Goal: Transaction & Acquisition: Book appointment/travel/reservation

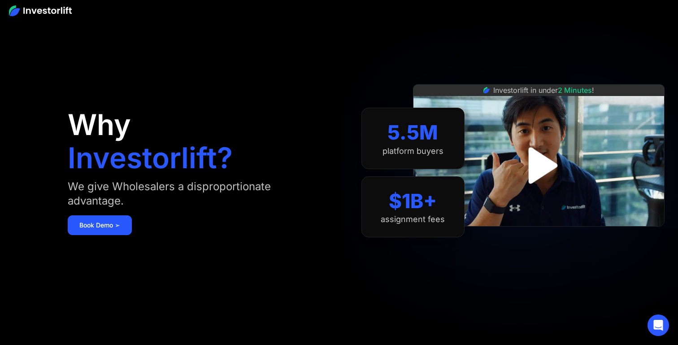
click at [547, 165] on img "open lightbox" at bounding box center [539, 165] width 66 height 66
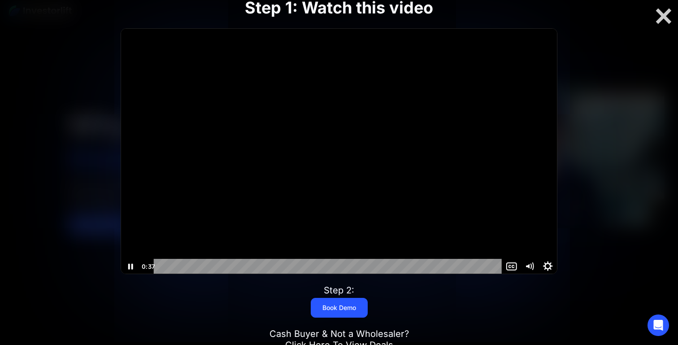
click at [550, 264] on icon "Show settings menu" at bounding box center [548, 266] width 22 height 18
click at [547, 253] on span "1x" at bounding box center [541, 250] width 23 height 15
click at [540, 216] on label "1.5x" at bounding box center [529, 220] width 54 height 16
click at [588, 231] on div "Step 1: Watch this video Click for sound @keyframes VOLUME_SMALL_WAVE_FLASH { 0…" at bounding box center [339, 172] width 543 height 407
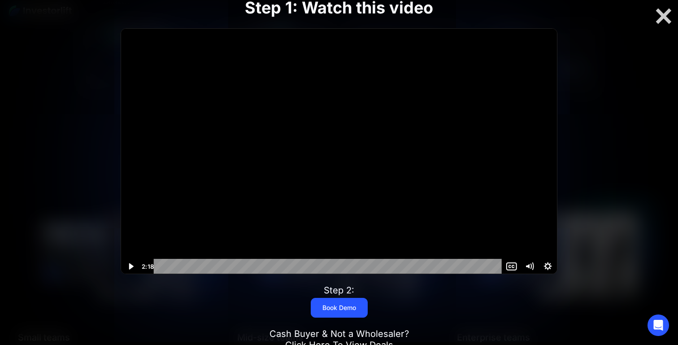
scroll to position [746, 0]
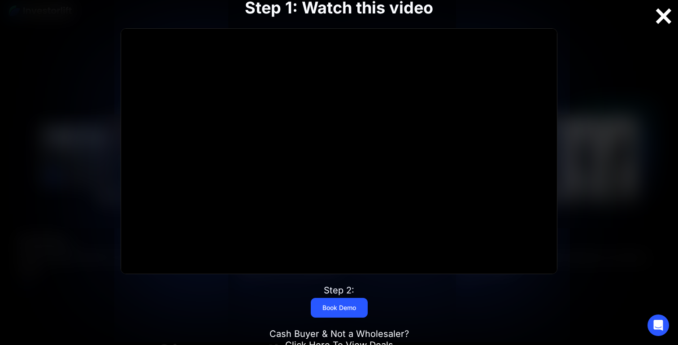
click at [662, 11] on div at bounding box center [663, 16] width 29 height 19
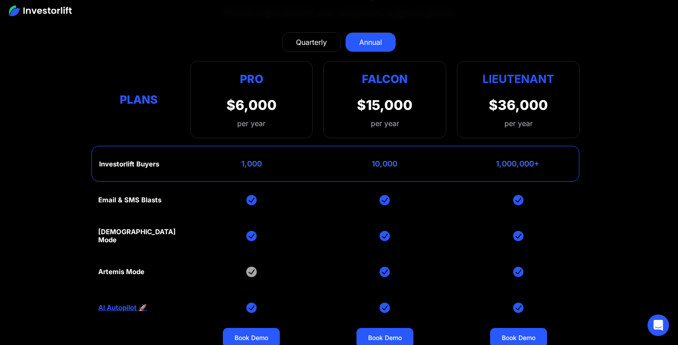
scroll to position [3621, 0]
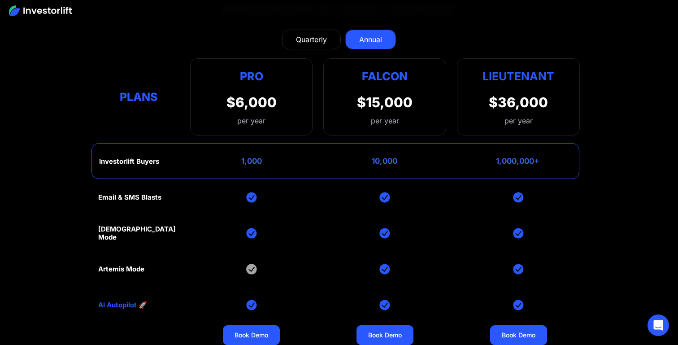
click at [322, 34] on div "Quarterly" at bounding box center [311, 39] width 31 height 11
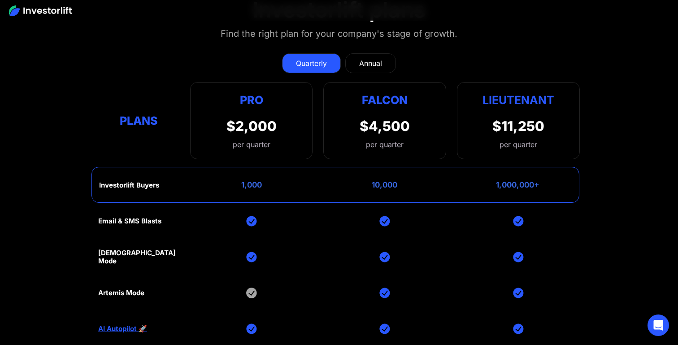
scroll to position [3601, 0]
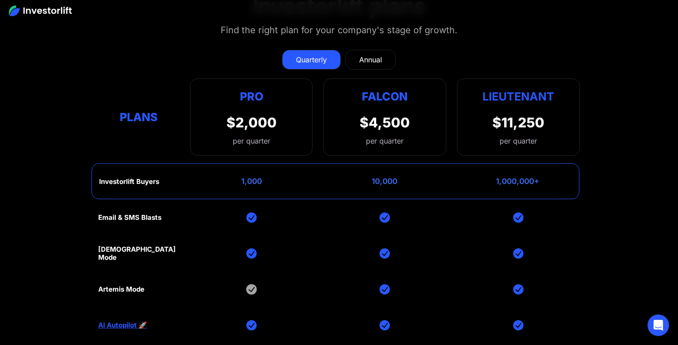
click at [364, 54] on div "Annual" at bounding box center [370, 59] width 23 height 11
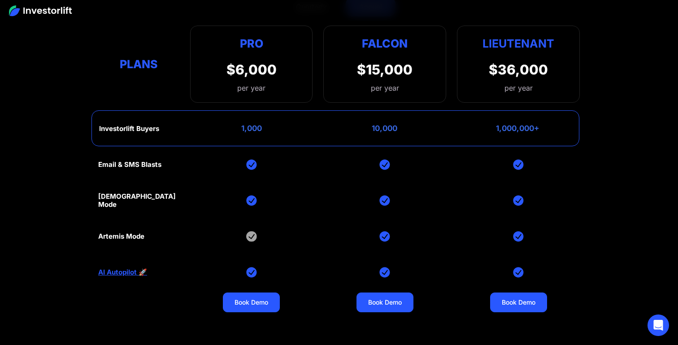
scroll to position [3645, 0]
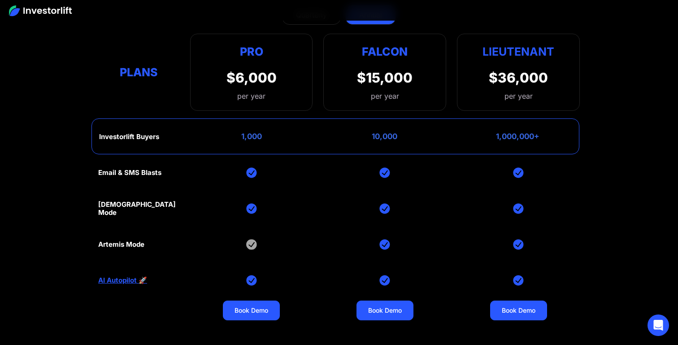
click at [123, 276] on link "AI Autopilot 🚀" at bounding box center [122, 280] width 49 height 8
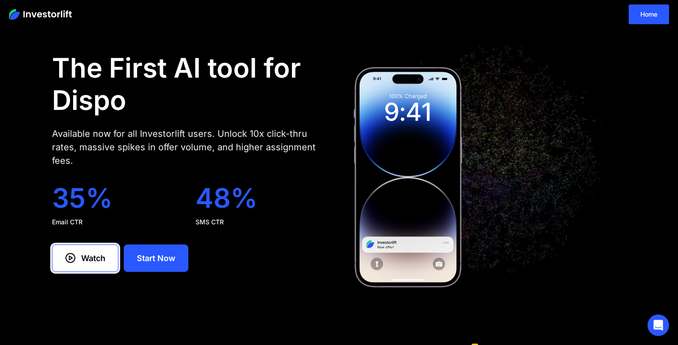
click at [91, 255] on div "Watch" at bounding box center [93, 258] width 24 height 12
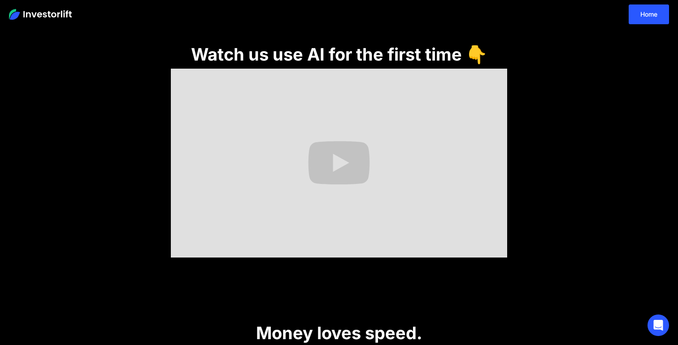
scroll to position [305, 0]
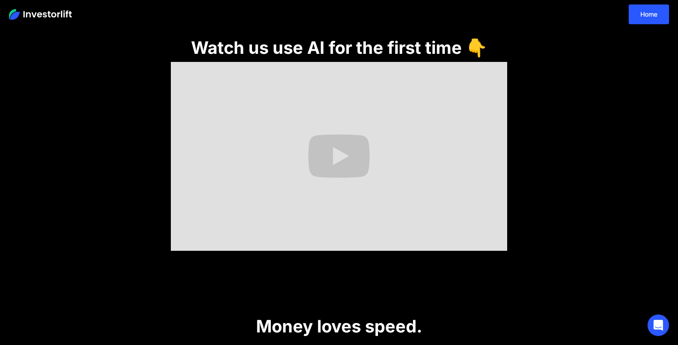
click at [543, 197] on section "Watch us use AI for the first time 👇" at bounding box center [339, 132] width 678 height 265
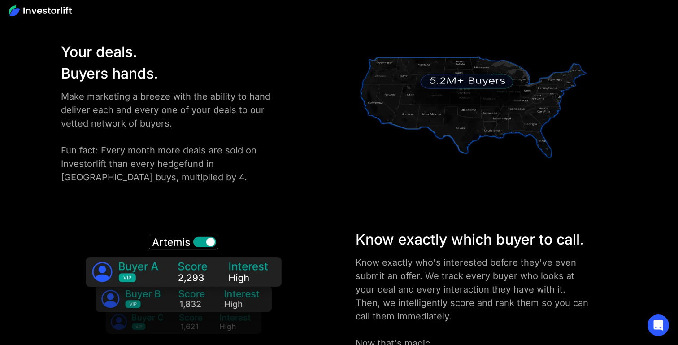
scroll to position [1275, 0]
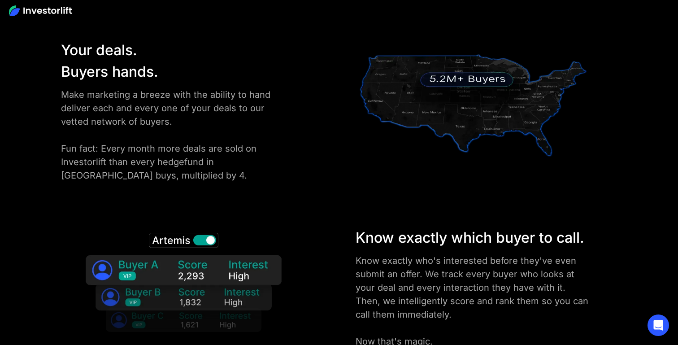
click at [200, 247] on img at bounding box center [183, 286] width 221 height 119
click at [205, 243] on img at bounding box center [183, 286] width 221 height 119
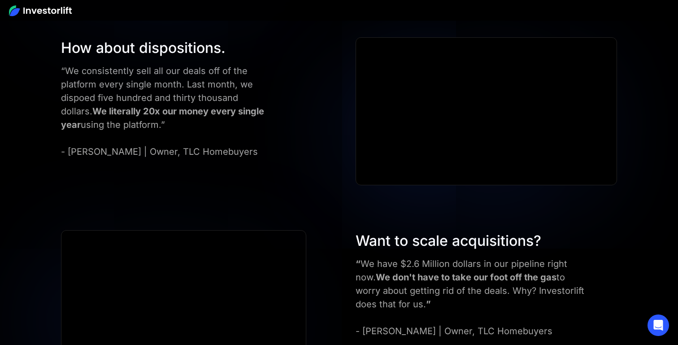
scroll to position [2828, 0]
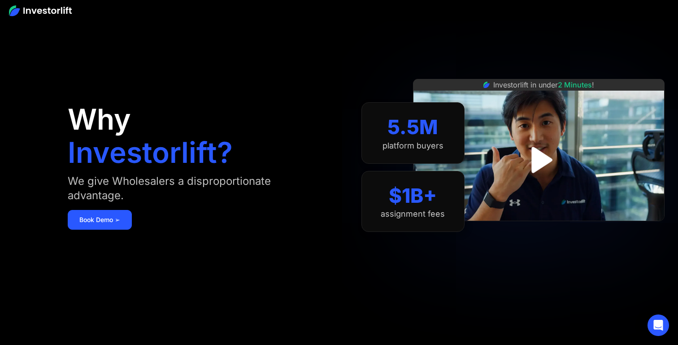
scroll to position [0, 0]
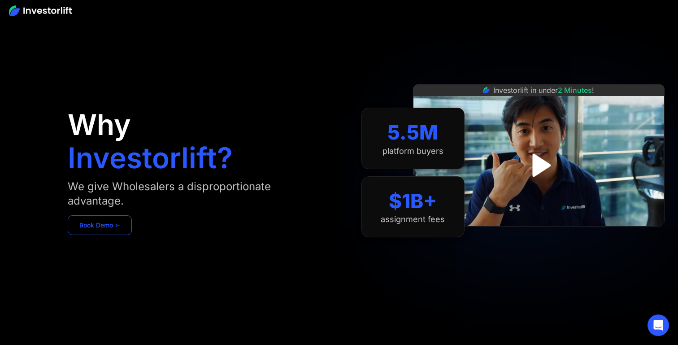
click at [99, 224] on link "Book Demo ➢" at bounding box center [100, 225] width 64 height 20
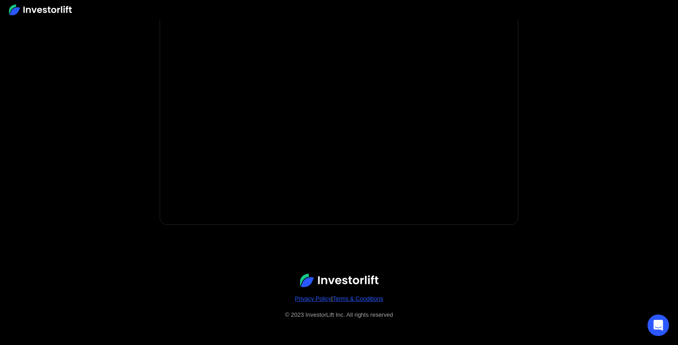
scroll to position [192, 0]
click at [639, 115] on body "**********" at bounding box center [339, 76] width 678 height 537
